Goal: Transaction & Acquisition: Book appointment/travel/reservation

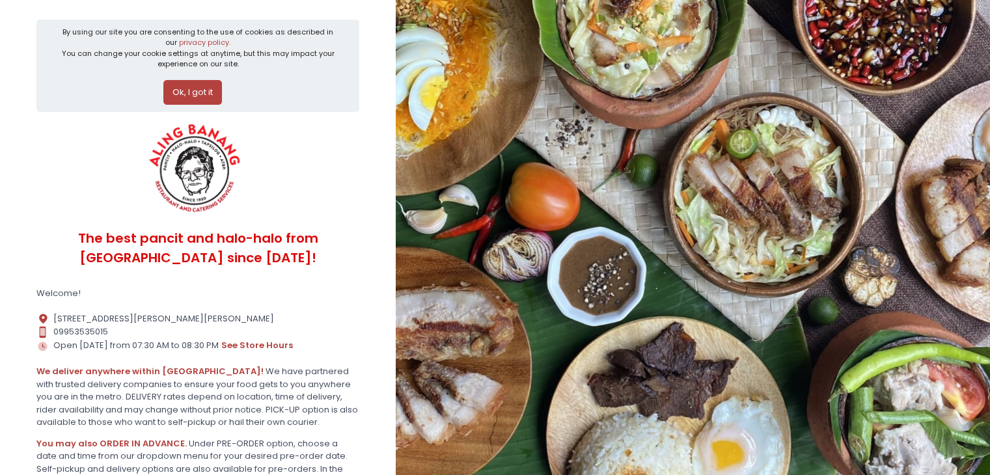
click at [178, 88] on button "Ok, I got it" at bounding box center [192, 92] width 59 height 25
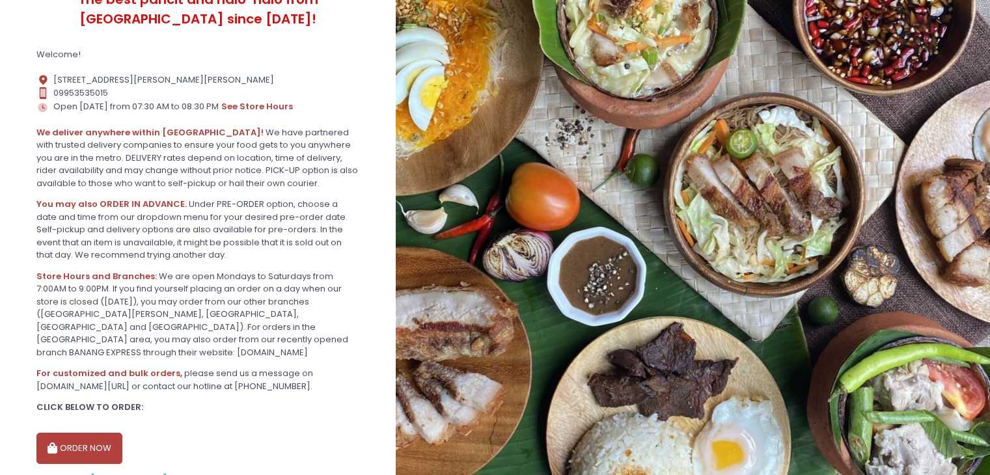
scroll to position [192, 0]
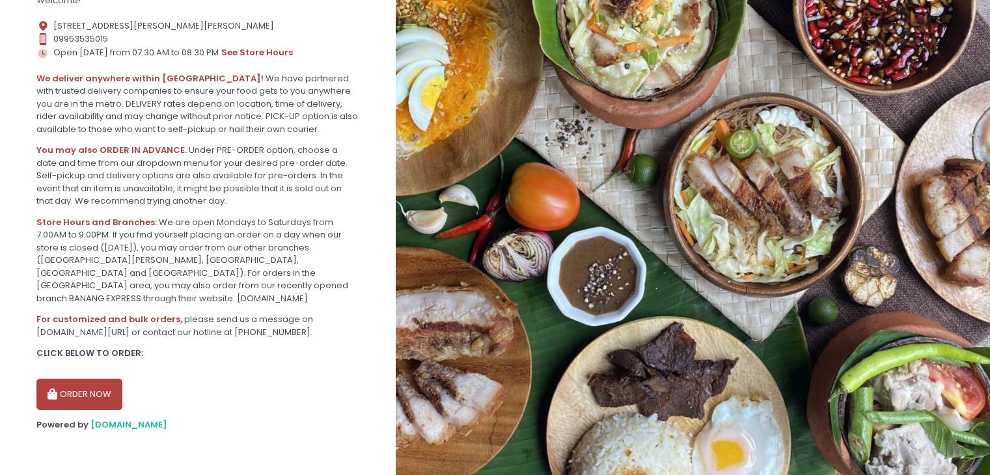
click at [70, 379] on button "ORDER NOW" at bounding box center [79, 394] width 86 height 31
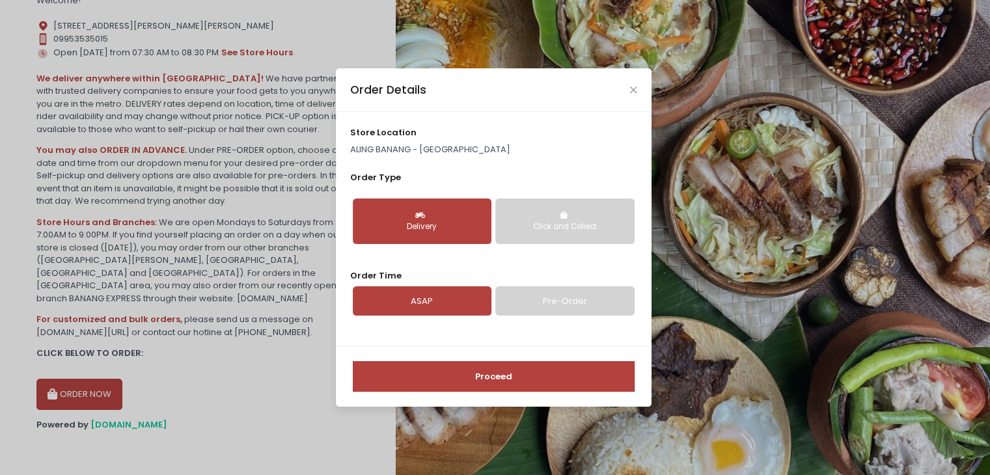
click at [520, 220] on button "Click and Collect" at bounding box center [564, 221] width 139 height 46
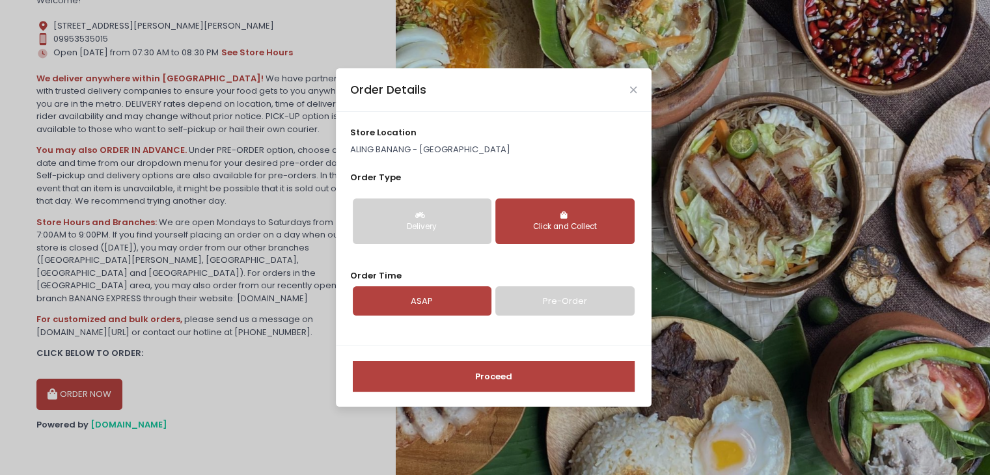
click at [432, 213] on button "Delivery" at bounding box center [422, 221] width 139 height 46
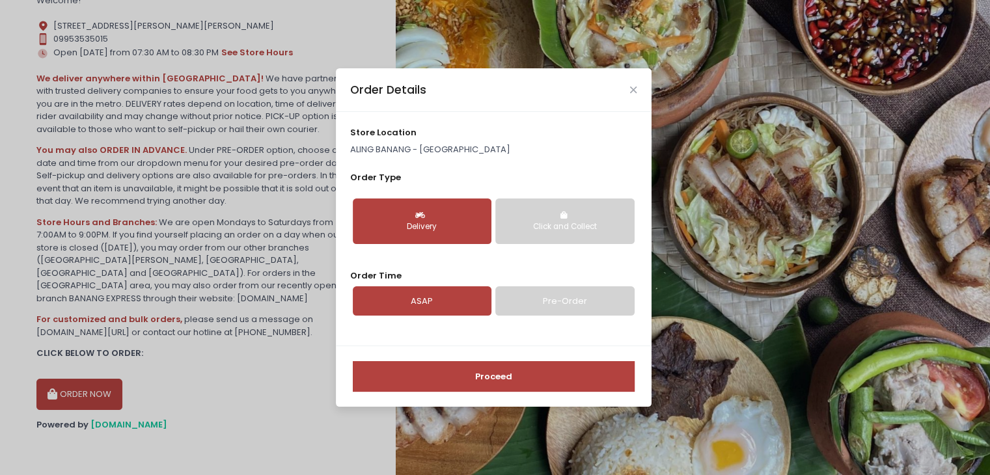
click at [556, 301] on link "Pre-Order" at bounding box center [564, 301] width 139 height 30
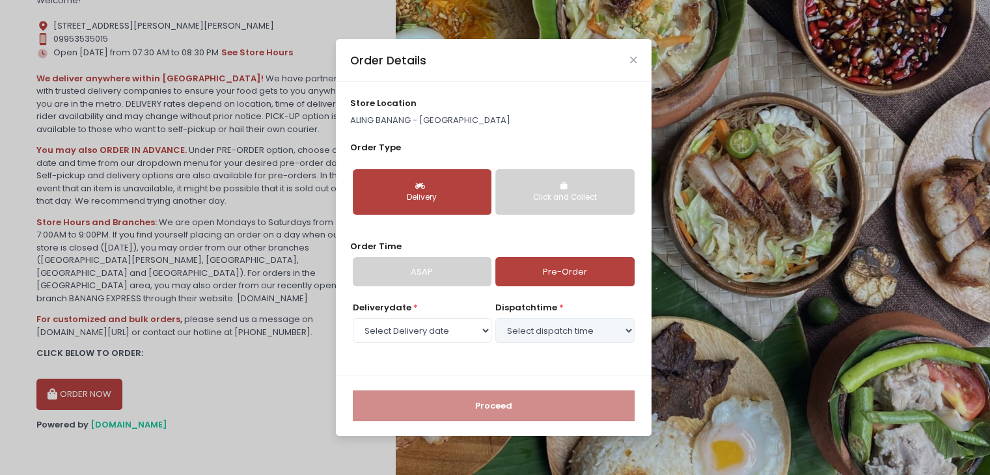
select select "[DATE]"
click at [565, 332] on select "Select dispatch time 11:00 AM - 11:30 AM 11:30 AM - 12:00 PM 12:00 PM - 12:30 P…" at bounding box center [564, 330] width 139 height 25
select select "13:30"
click at [495, 318] on select "Select dispatch time 11:00 AM - 11:30 AM 11:30 AM - 12:00 PM 12:00 PM - 12:30 P…" at bounding box center [564, 330] width 139 height 25
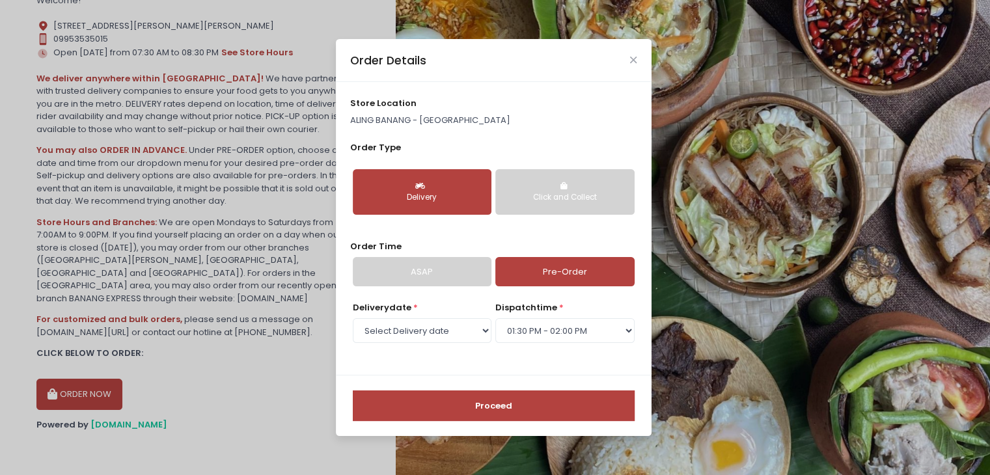
click at [476, 404] on button "Proceed" at bounding box center [494, 405] width 282 height 31
